Goal: Information Seeking & Learning: Learn about a topic

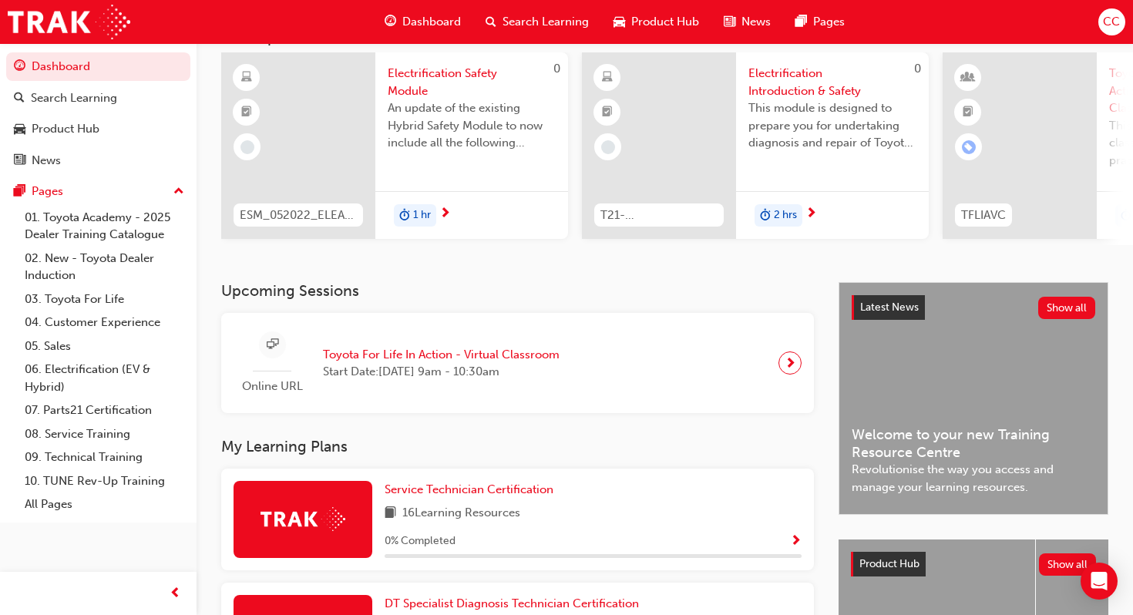
scroll to position [111, 0]
click at [662, 18] on span "Product Hub" at bounding box center [665, 22] width 68 height 18
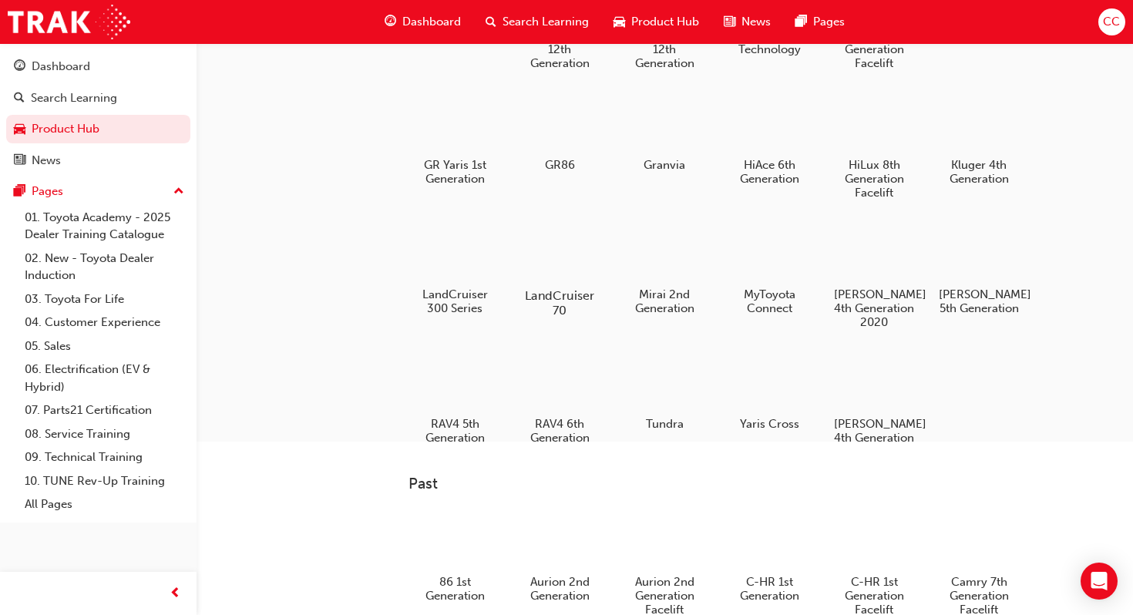
scroll to position [252, 0]
click at [561, 247] on div at bounding box center [559, 254] width 86 height 62
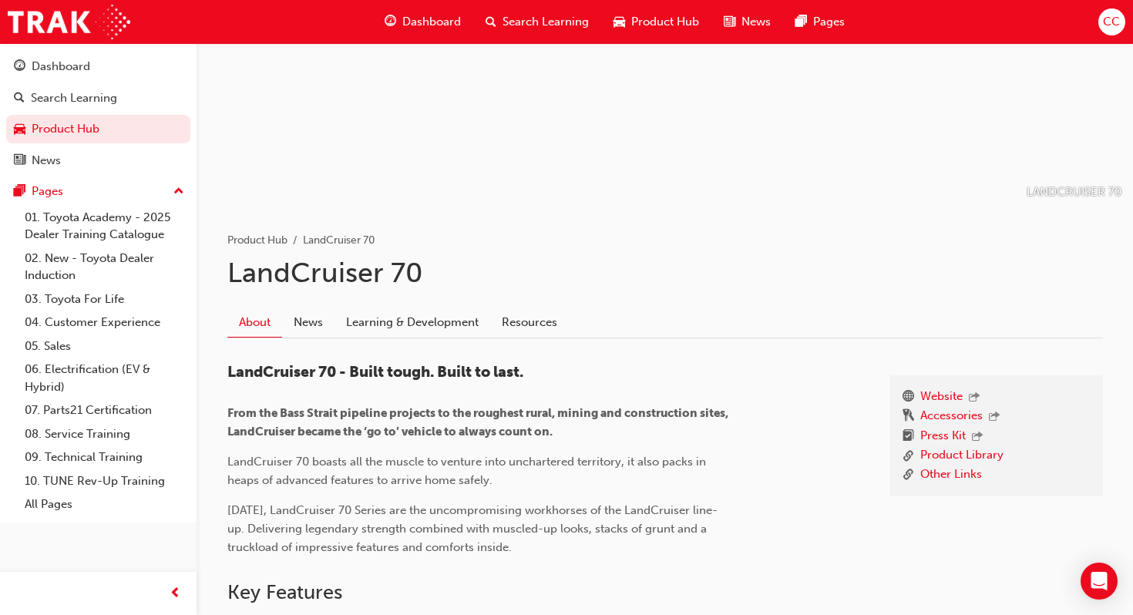
scroll to position [146, 0]
click at [379, 318] on link "Learning & Development" at bounding box center [412, 321] width 156 height 29
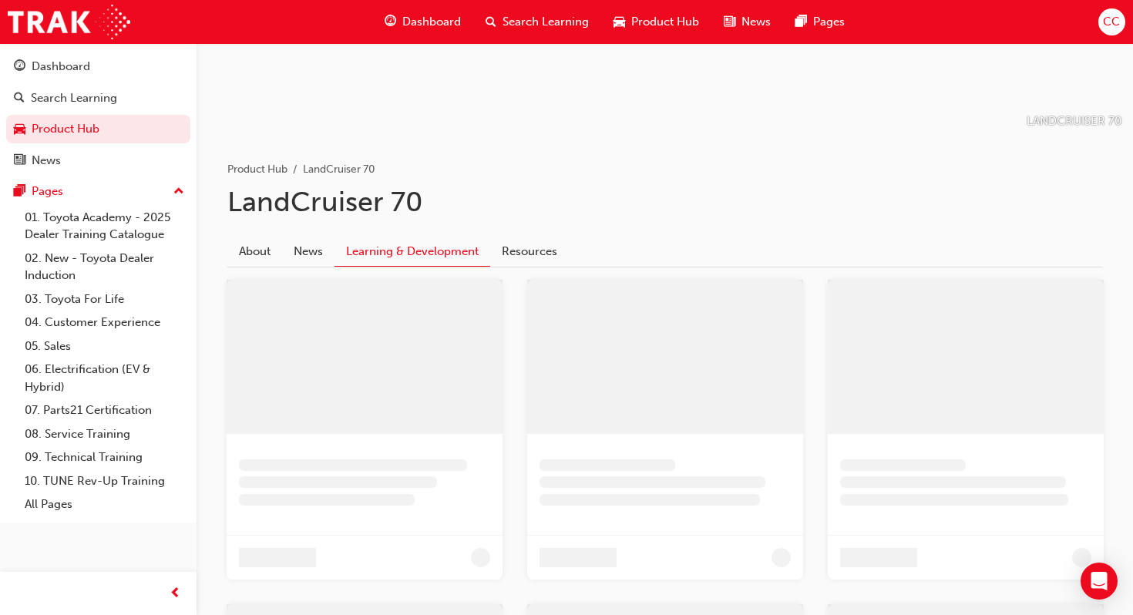
scroll to position [198, 0]
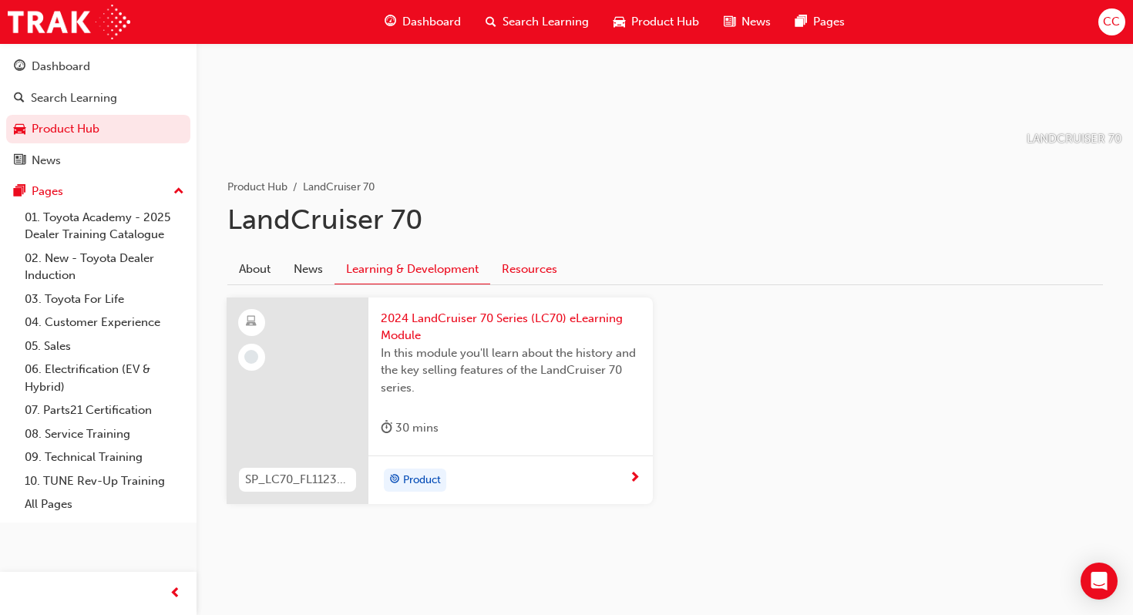
click at [530, 273] on link "Resources" at bounding box center [529, 268] width 79 height 29
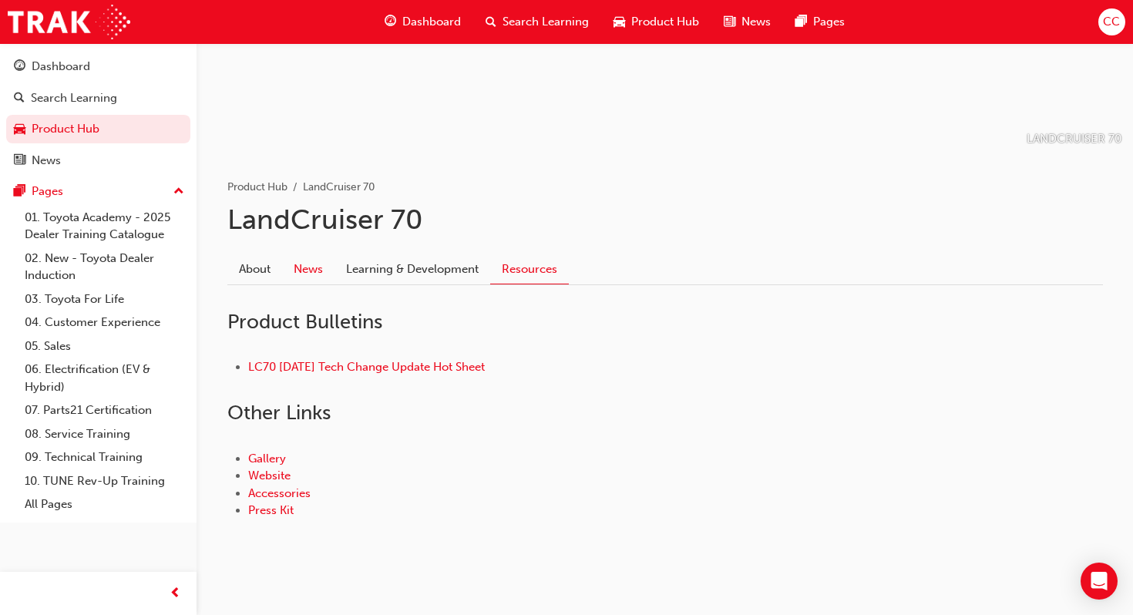
click at [330, 267] on link "News" at bounding box center [308, 268] width 52 height 29
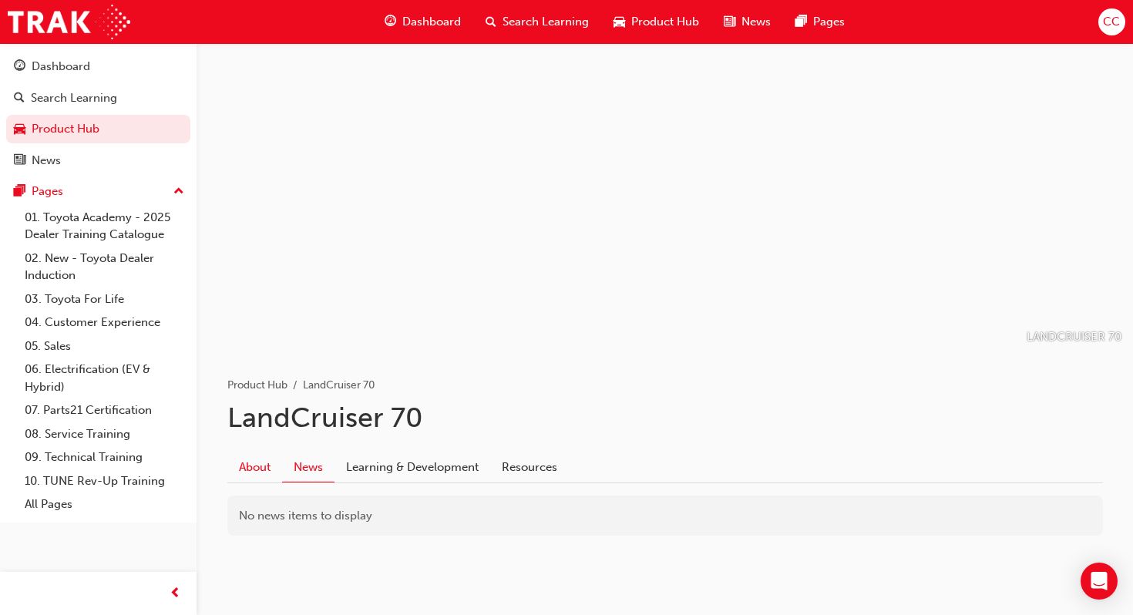
click at [256, 468] on link "About" at bounding box center [254, 466] width 55 height 29
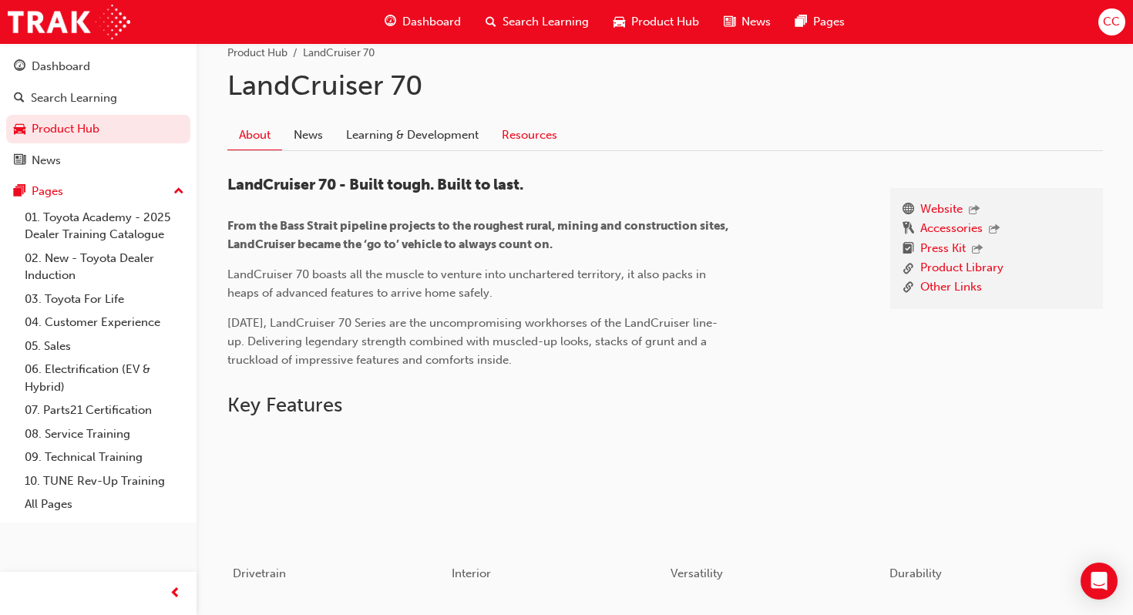
scroll to position [658, 0]
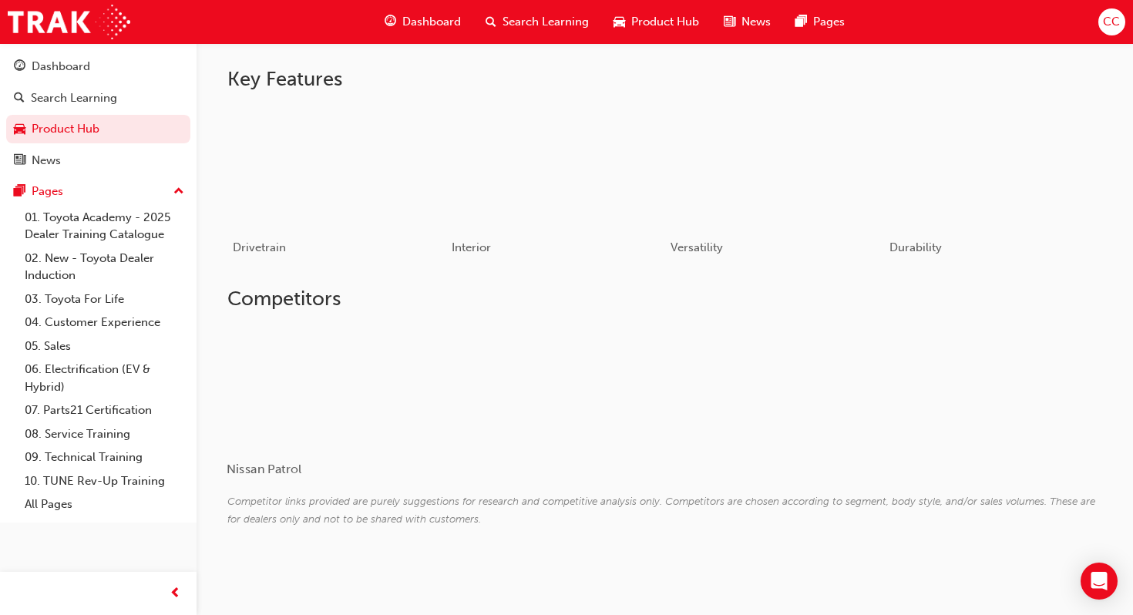
click at [305, 428] on div at bounding box center [318, 385] width 183 height 123
